Goal: Information Seeking & Learning: Learn about a topic

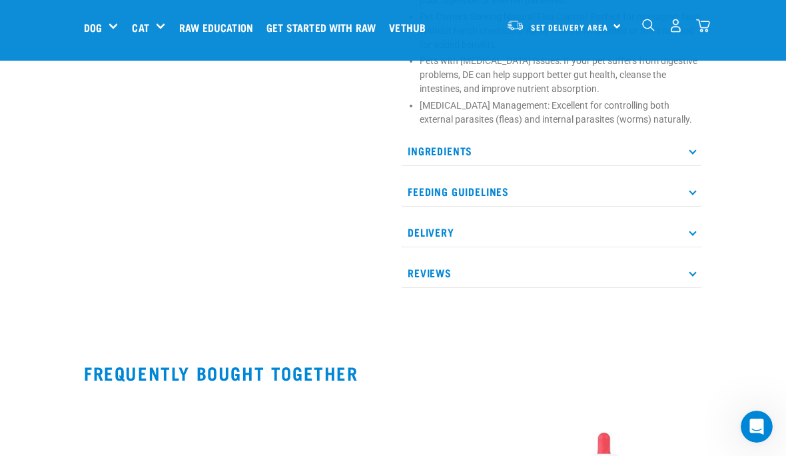
scroll to position [918, 0]
click at [699, 190] on p "Feeding Guidelines" at bounding box center [551, 192] width 301 height 30
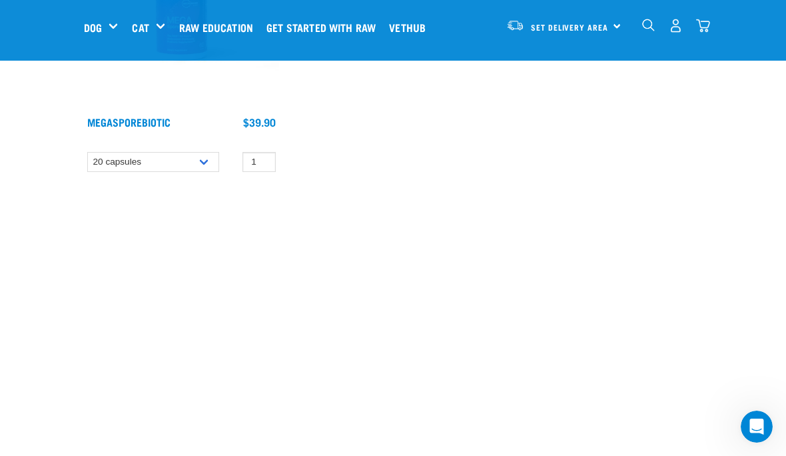
scroll to position [1993, 0]
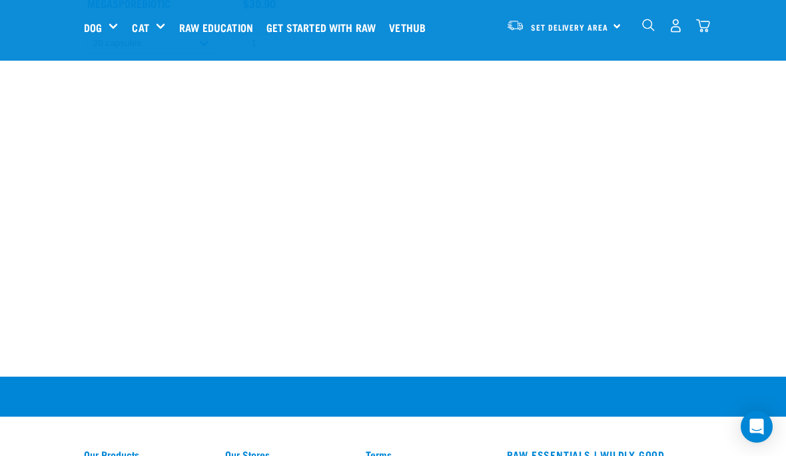
scroll to position [1797, 0]
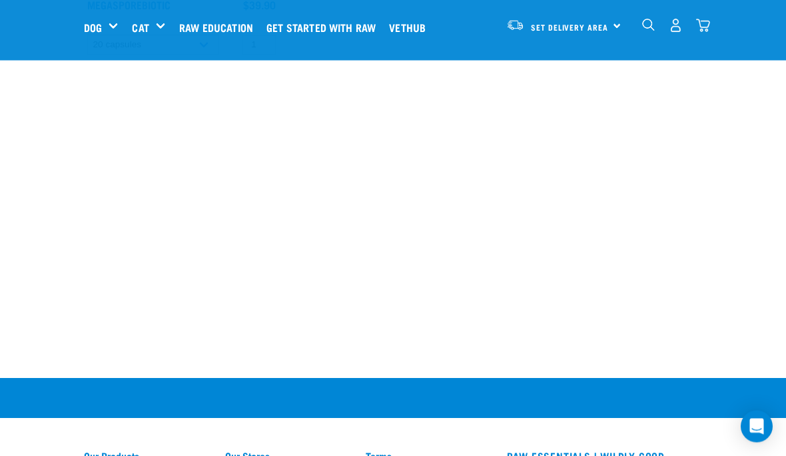
click at [235, 31] on link "Raw Education" at bounding box center [219, 27] width 87 height 53
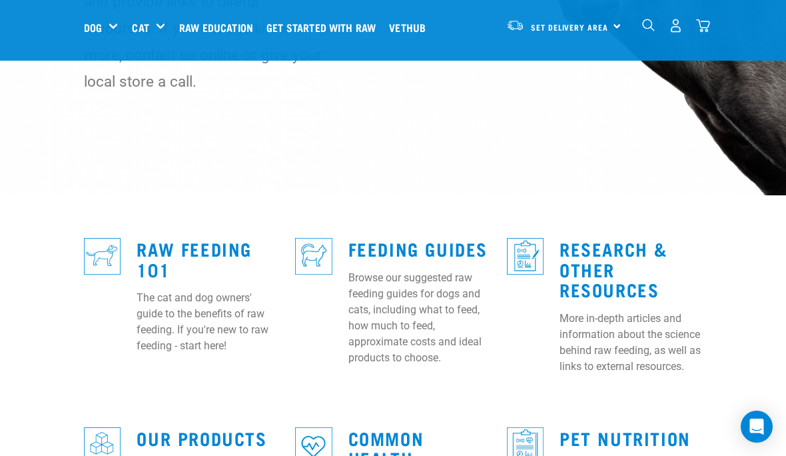
scroll to position [257, 0]
click at [197, 244] on link "Raw Feeding 101" at bounding box center [194, 259] width 115 height 31
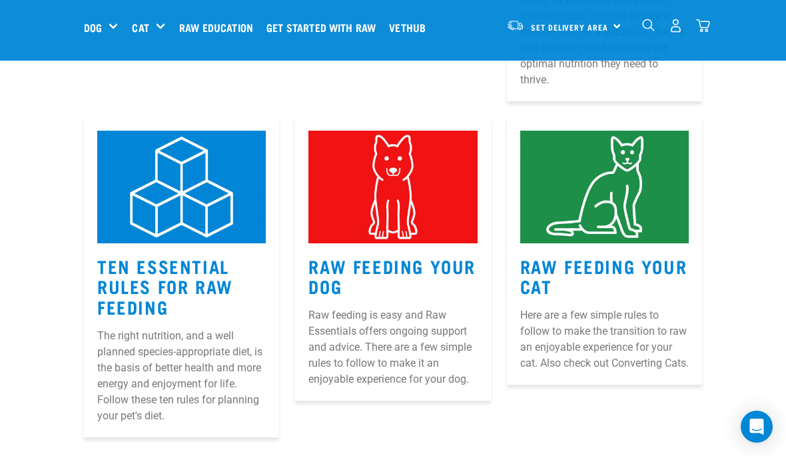
scroll to position [581, 0]
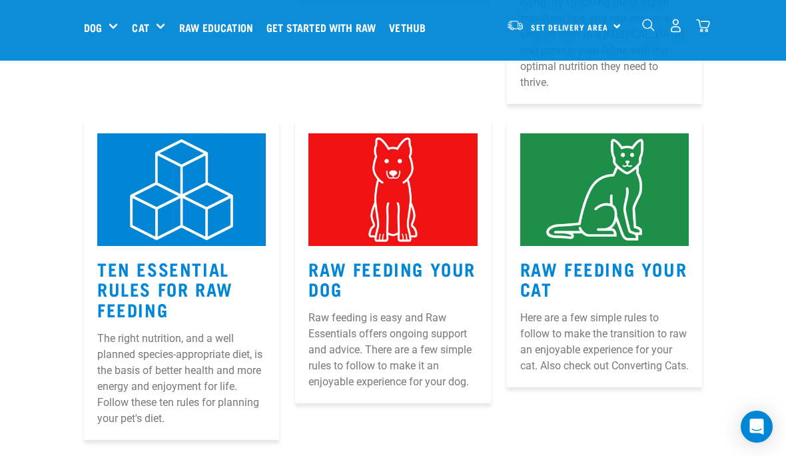
click at [378, 263] on link "Raw Feeding Your Dog" at bounding box center [391, 278] width 167 height 31
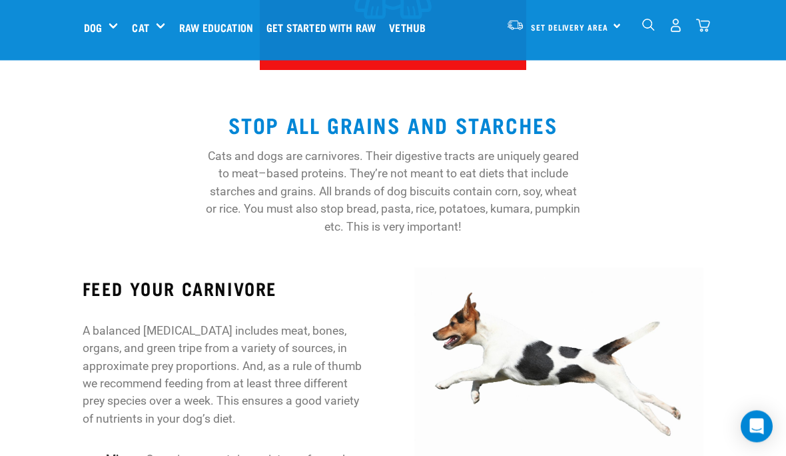
scroll to position [400, 0]
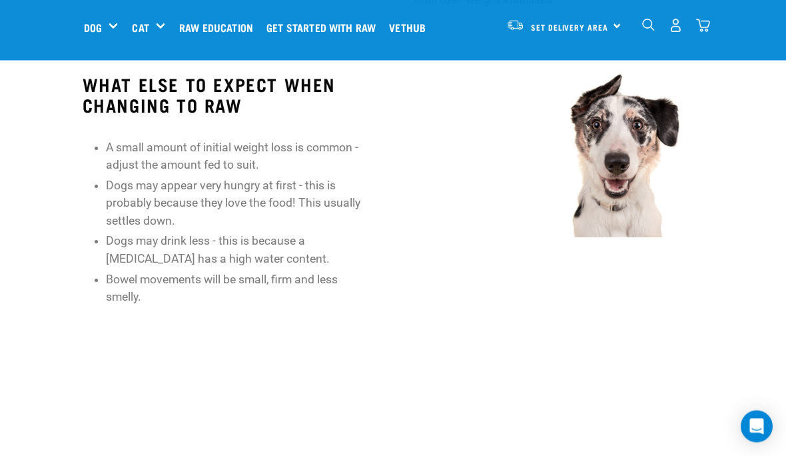
scroll to position [1620, 0]
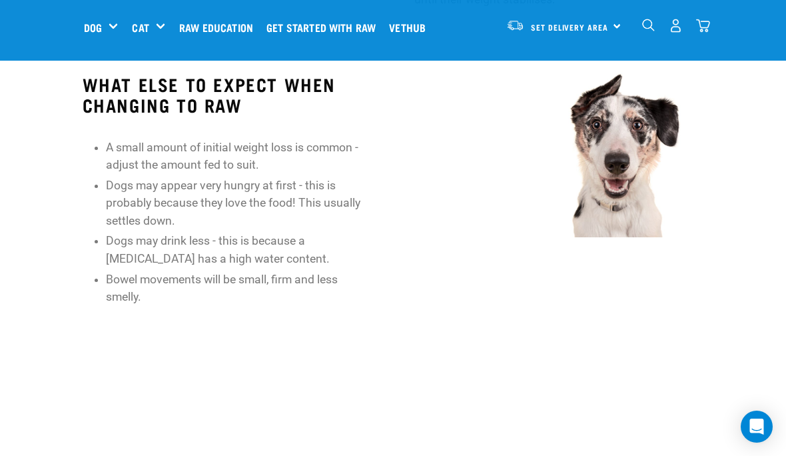
click at [731, 304] on div "WHAT ELSE TO EXPECT WHEN CHANGING TO RAW A small amount of initial weight loss …" at bounding box center [393, 190] width 797 height 270
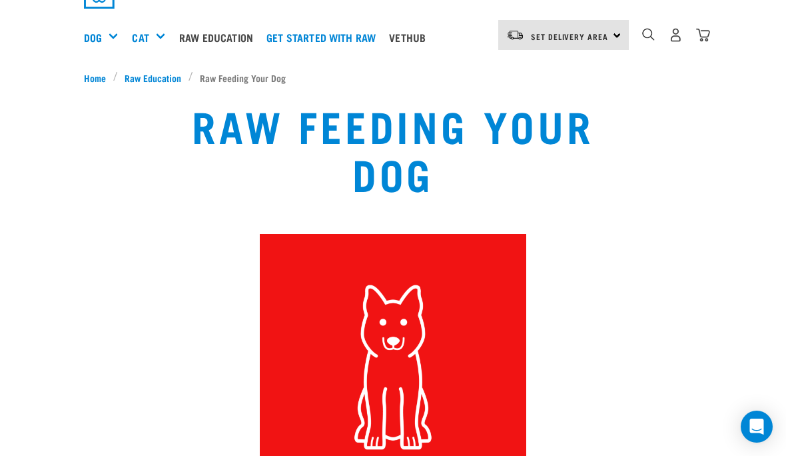
scroll to position [0, 0]
